Goal: Task Accomplishment & Management: Complete application form

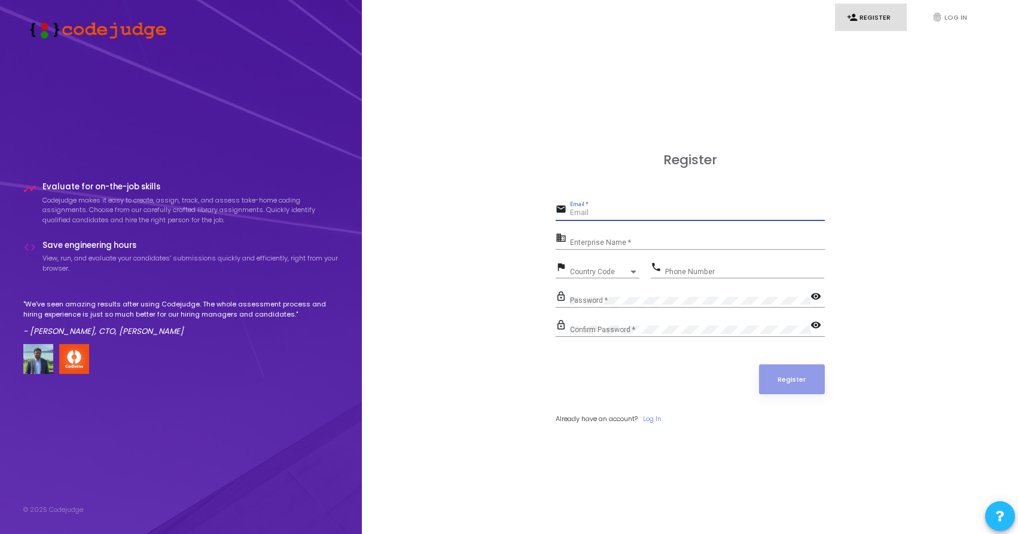
click at [664, 212] on input "Email *" at bounding box center [697, 213] width 255 height 8
type input "[EMAIL_ADDRESS][DOMAIN_NAME]"
click at [631, 244] on input "Enterprise Name *" at bounding box center [697, 243] width 255 height 8
type input "NIT Jalandhar"
click at [650, 418] on link "Log In" at bounding box center [652, 419] width 19 height 10
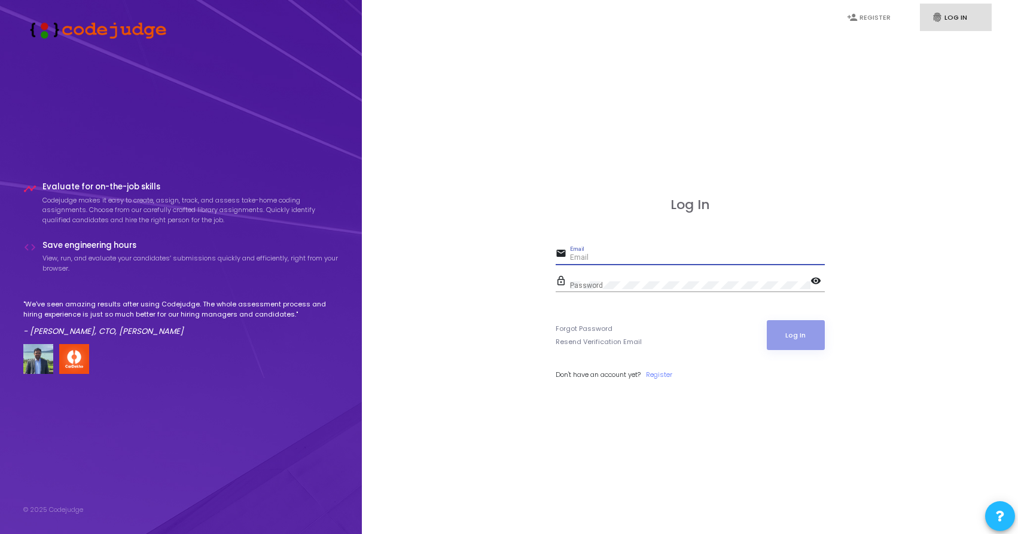
click at [641, 254] on input "Email" at bounding box center [697, 258] width 255 height 8
click at [592, 338] on link "Resend Verification Email" at bounding box center [598, 342] width 86 height 10
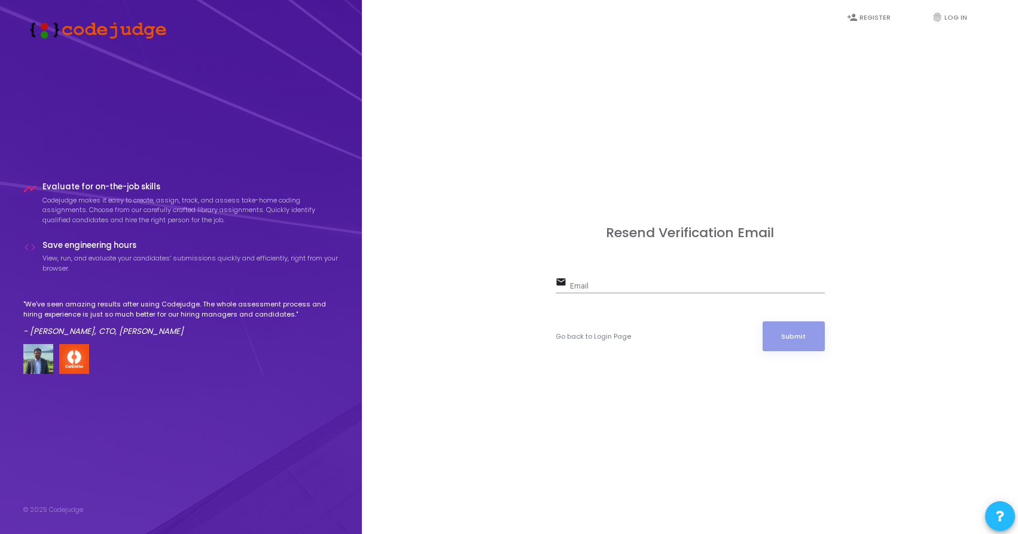
click at [589, 288] on input "Email" at bounding box center [697, 287] width 255 height 8
type input "vermanischay99@gmail.com"
click at [762, 322] on button "Submit" at bounding box center [793, 337] width 62 height 30
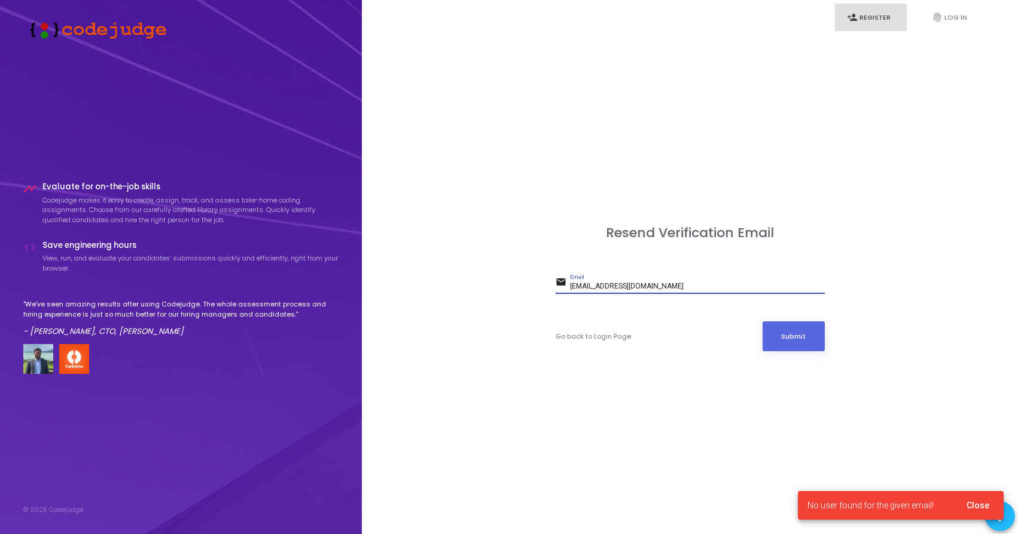
click at [876, 5] on link "person_add Register" at bounding box center [871, 18] width 72 height 28
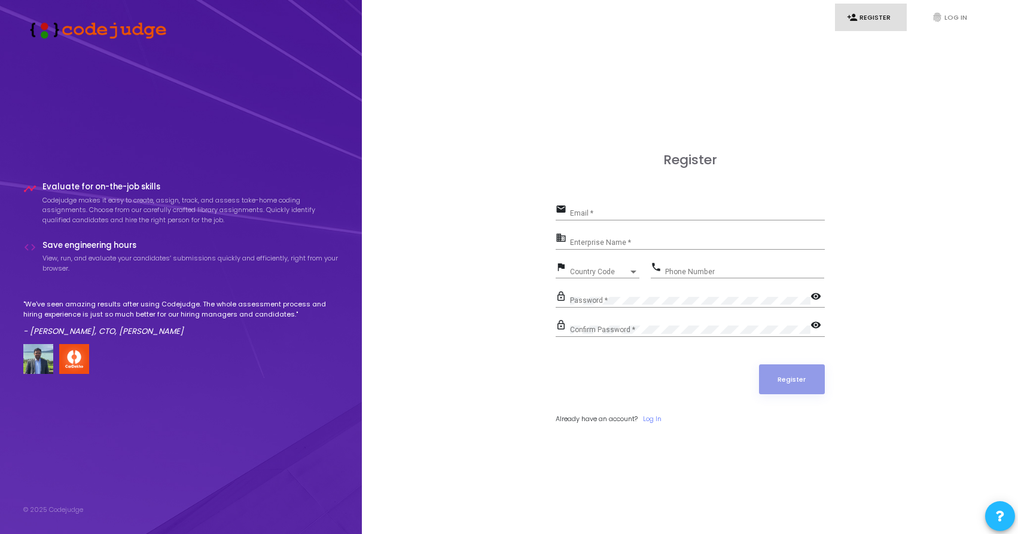
click at [589, 216] on input "Email *" at bounding box center [697, 213] width 255 height 8
type input "vermanischay99@gmail.com"
click at [600, 237] on div "Enterprise Name *" at bounding box center [697, 240] width 255 height 19
type input "NIT Jalandhar"
click at [621, 271] on div "Country Code" at bounding box center [599, 271] width 59 height 7
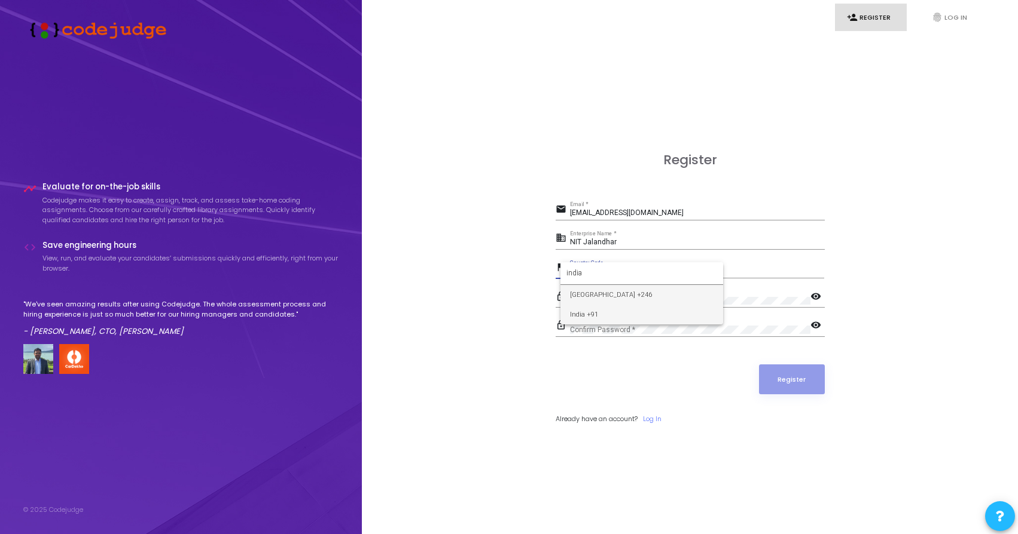
type input "india"
click at [615, 312] on span "India +91" at bounding box center [641, 315] width 143 height 20
click at [692, 279] on div "phone Phone Number" at bounding box center [736, 273] width 173 height 28
click at [700, 271] on input "Phone Number" at bounding box center [744, 272] width 159 height 8
type input "9876991353"
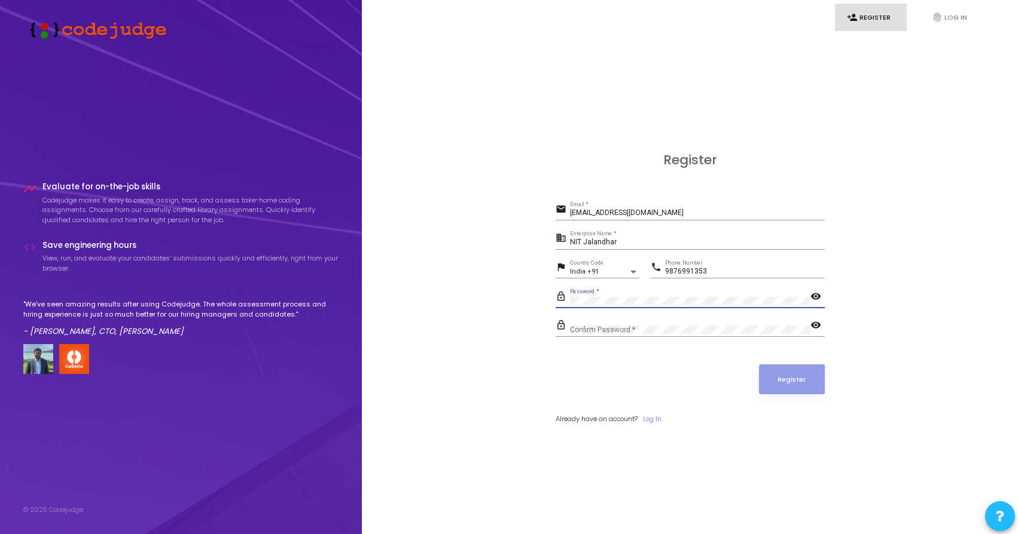
click at [671, 323] on div "Confirm Password *" at bounding box center [690, 327] width 240 height 19
click at [759, 365] on button "Register" at bounding box center [792, 380] width 66 height 30
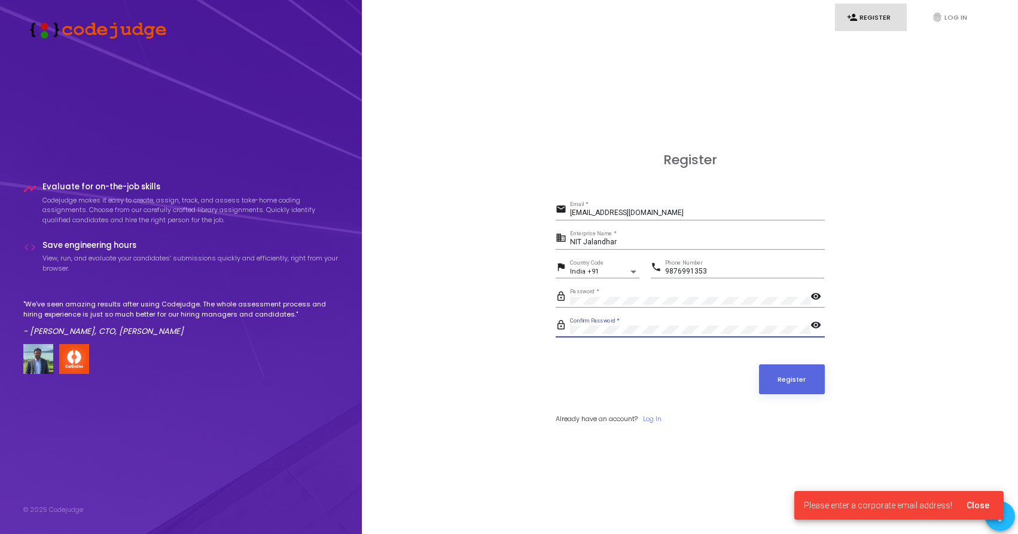
click at [665, 218] on input "vermanischay99@gmail.com" at bounding box center [697, 213] width 255 height 8
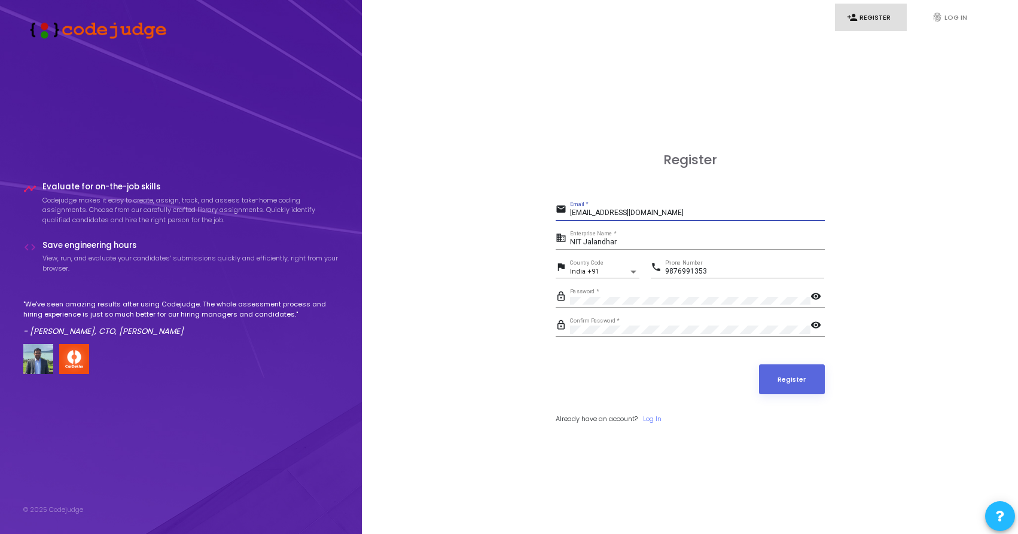
type input "[EMAIL_ADDRESS][DOMAIN_NAME]"
click at [759, 365] on button "Register" at bounding box center [792, 380] width 66 height 30
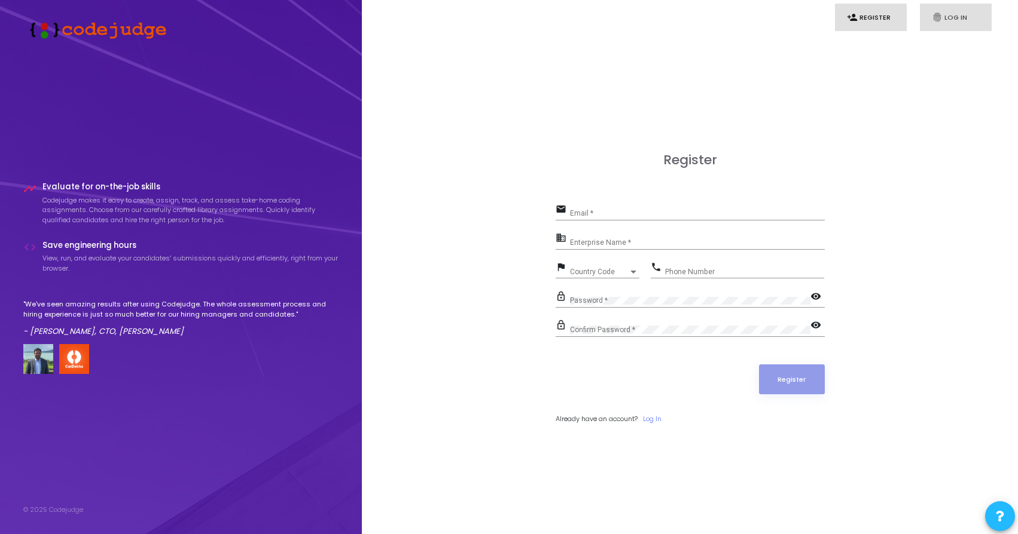
click at [949, 28] on link "fingerprint Log In" at bounding box center [955, 18] width 72 height 28
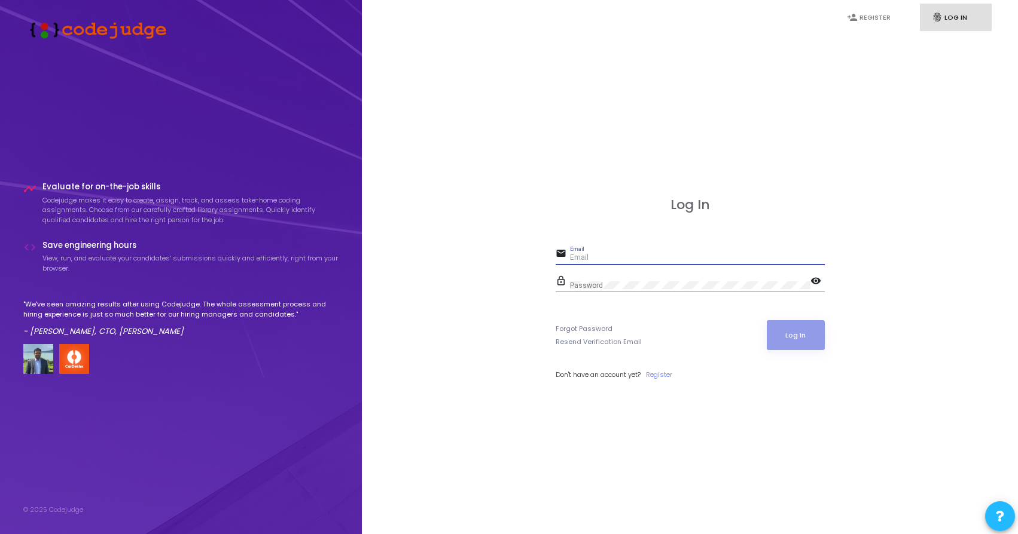
click at [647, 255] on input "Email" at bounding box center [697, 258] width 255 height 8
type input "[EMAIL_ADDRESS][DOMAIN_NAME]"
click at [771, 320] on button "Log In" at bounding box center [795, 335] width 58 height 30
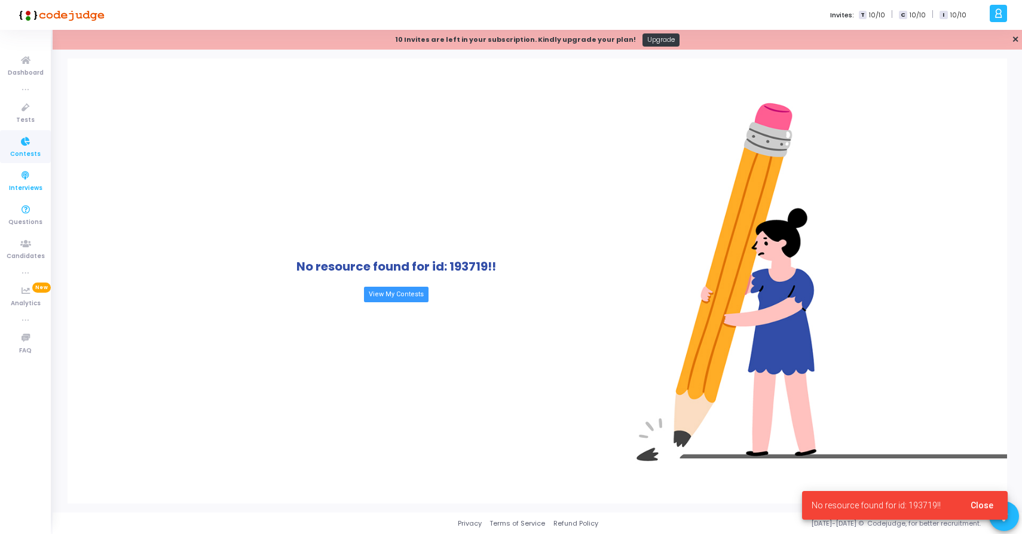
click at [29, 181] on icon at bounding box center [25, 176] width 25 height 15
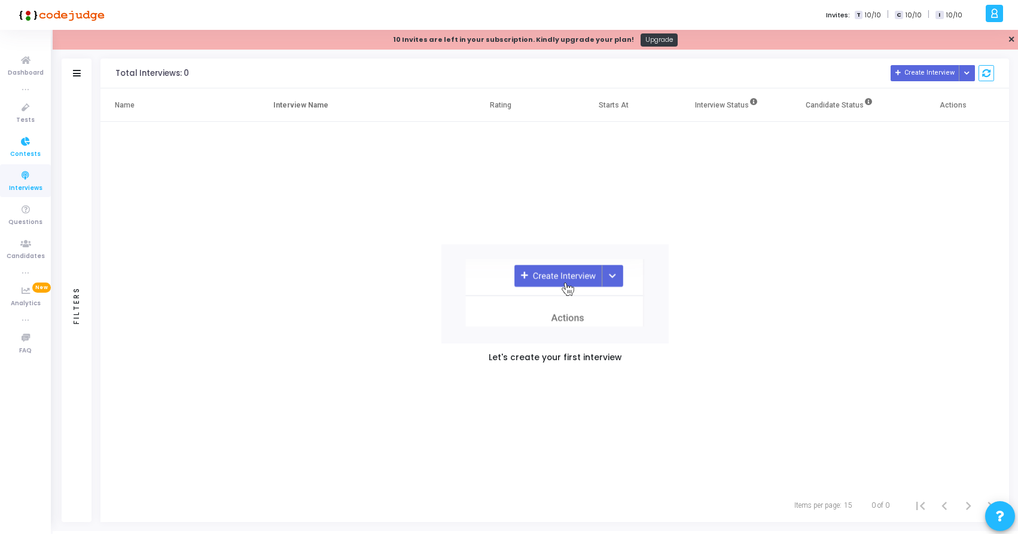
click at [27, 147] on icon at bounding box center [25, 142] width 25 height 15
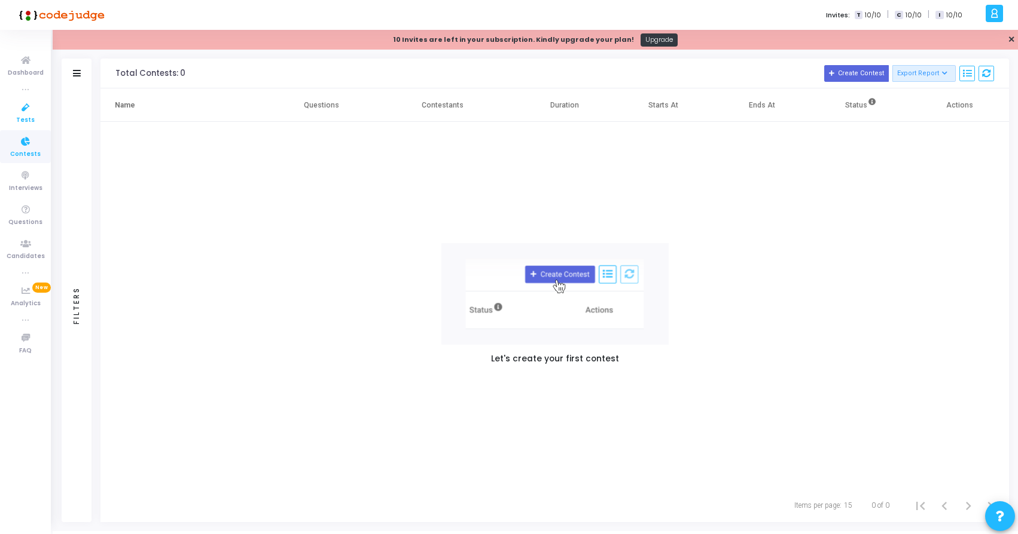
click at [23, 115] on span "Tests" at bounding box center [25, 120] width 19 height 10
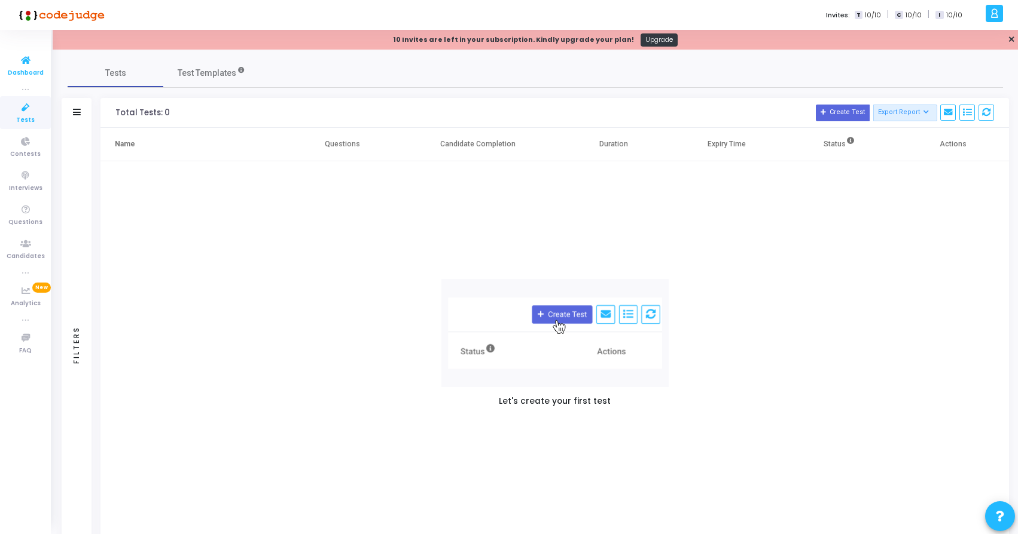
click at [25, 77] on span "Dashboard" at bounding box center [26, 73] width 36 height 10
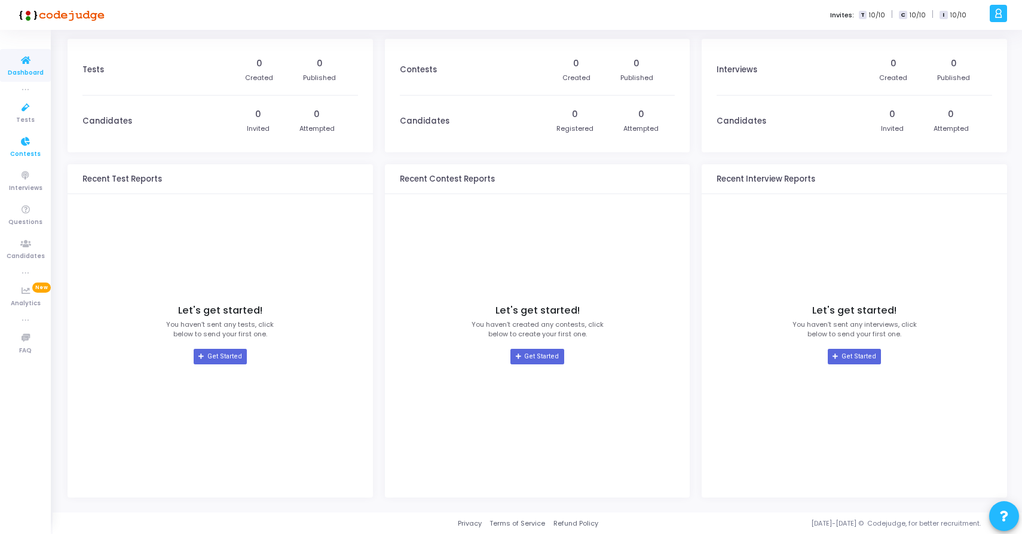
click at [32, 133] on link "Contests" at bounding box center [25, 146] width 51 height 33
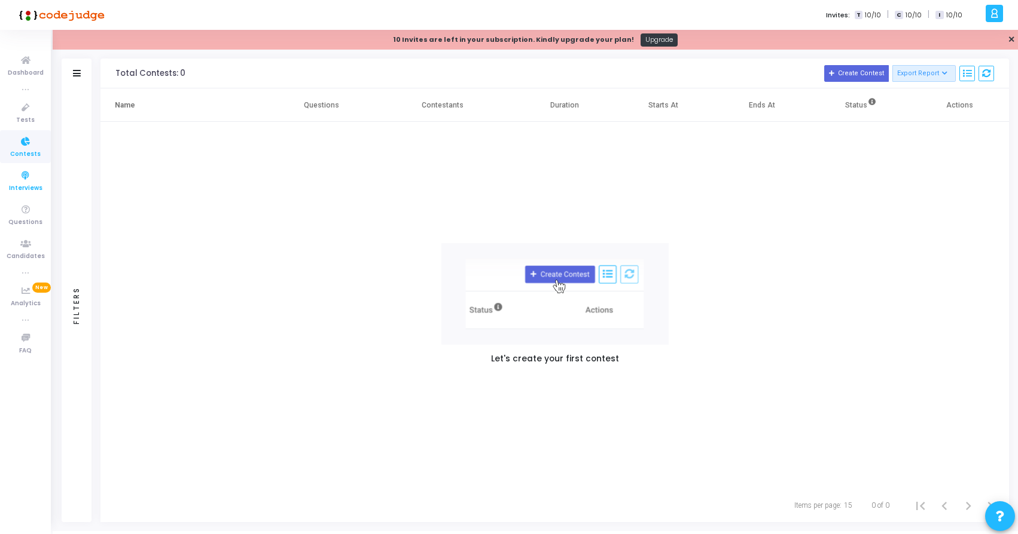
click at [36, 175] on icon at bounding box center [25, 176] width 25 height 15
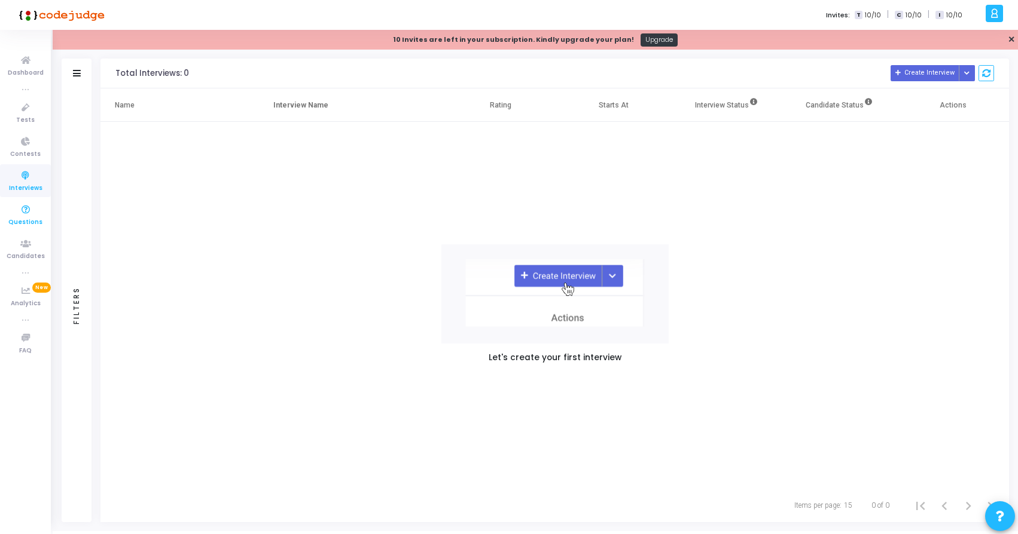
click at [37, 213] on icon at bounding box center [25, 210] width 25 height 15
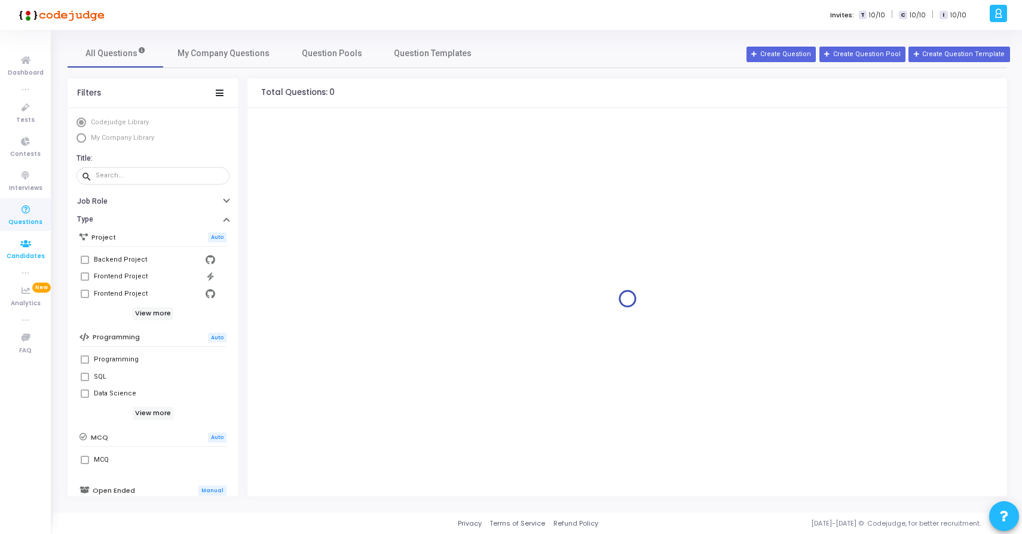
click at [40, 240] on link "Candidates" at bounding box center [25, 249] width 51 height 33
